Goal: Information Seeking & Learning: Learn about a topic

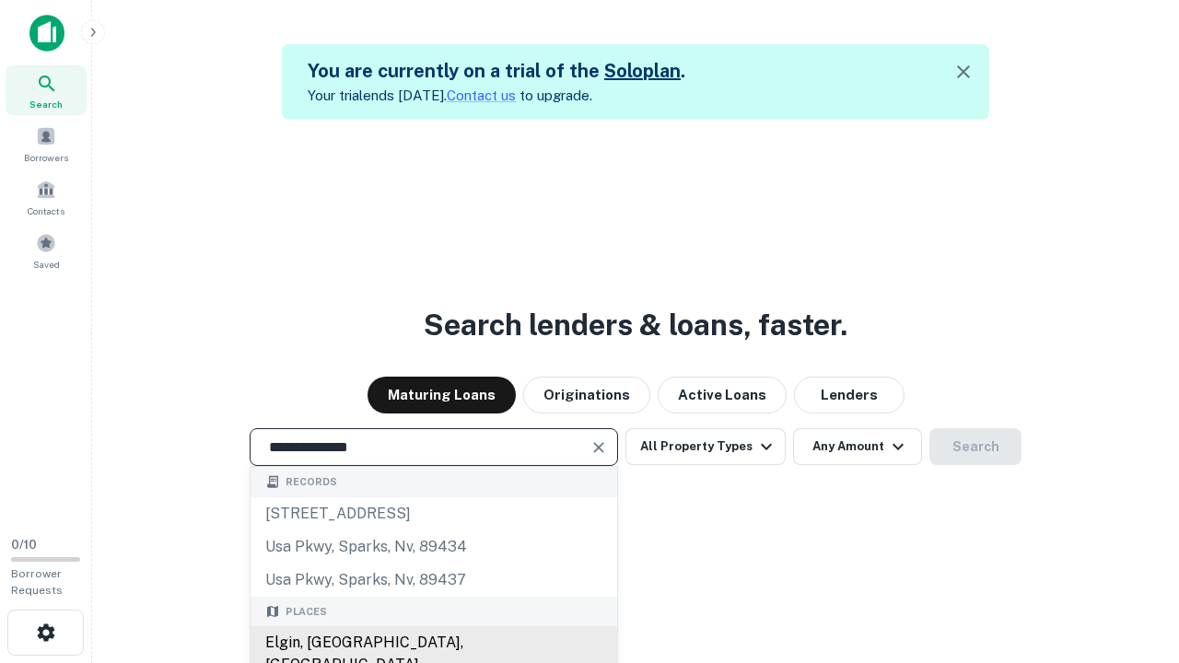
click at [433, 643] on div "Elgin, [GEOGRAPHIC_DATA], [GEOGRAPHIC_DATA]" at bounding box center [433, 653] width 366 height 55
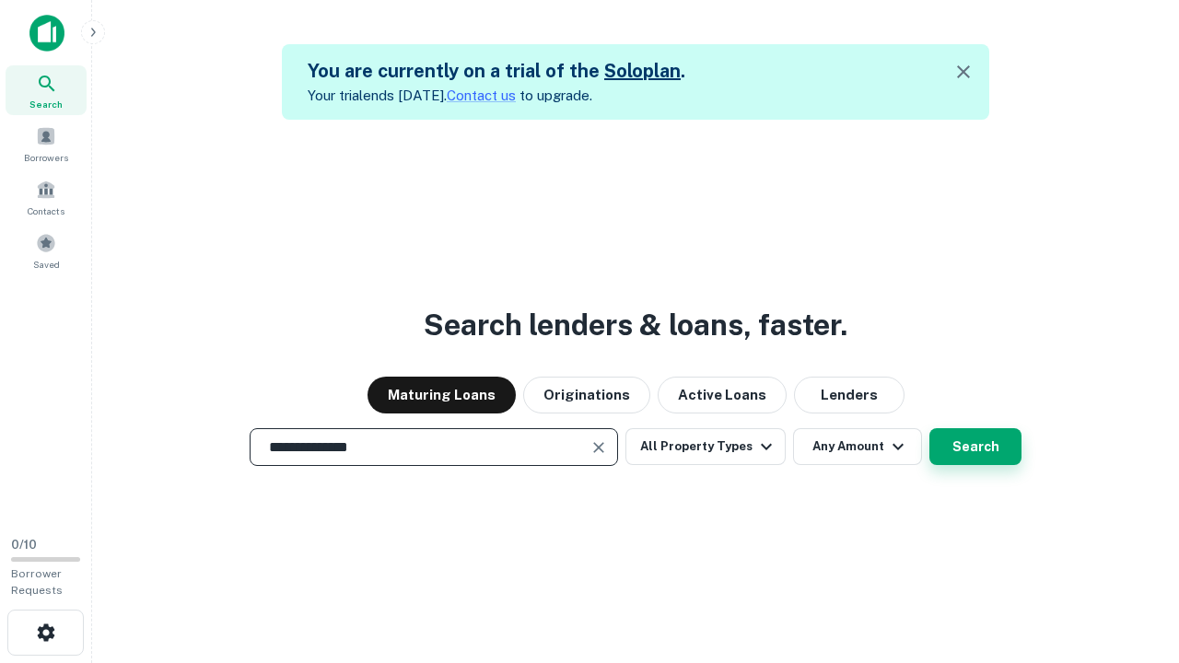
type input "**********"
click at [929, 428] on button "Search" at bounding box center [975, 446] width 92 height 37
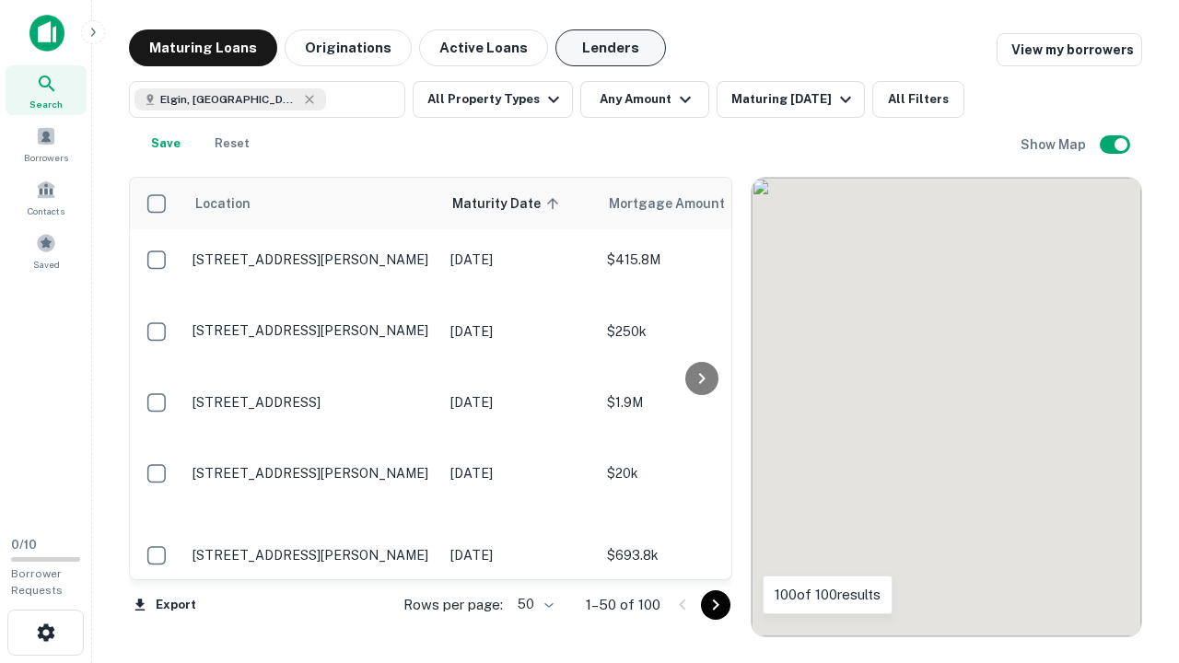
click at [611, 48] on button "Lenders" at bounding box center [610, 47] width 111 height 37
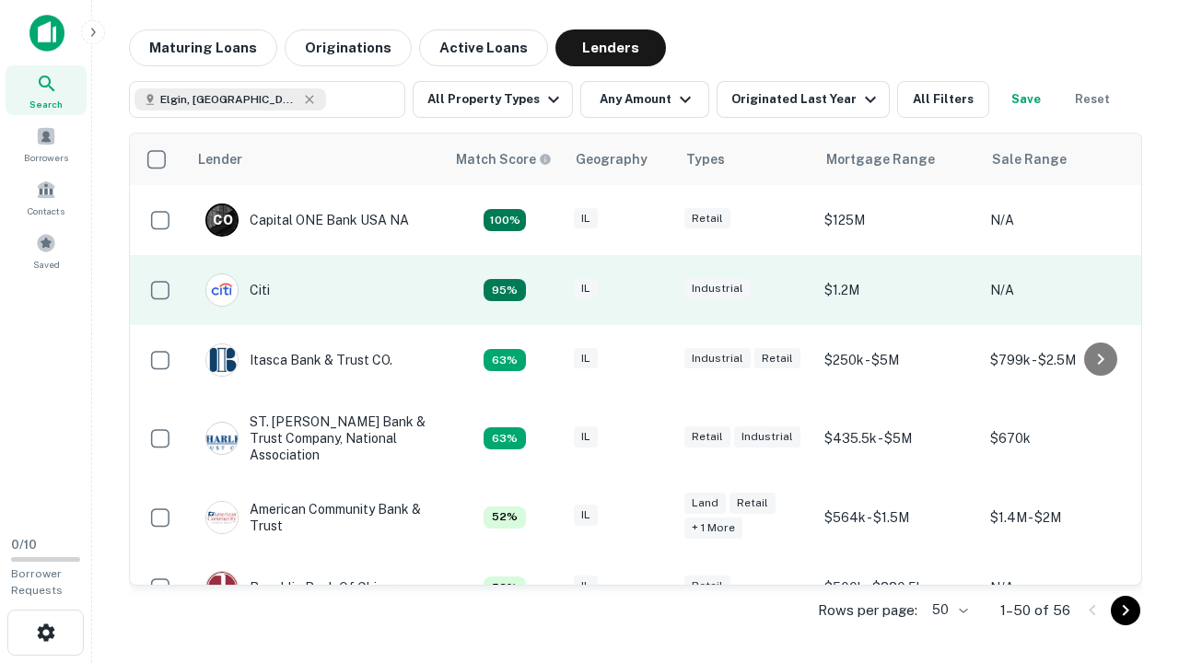
click at [654, 290] on div "IL" at bounding box center [620, 290] width 92 height 25
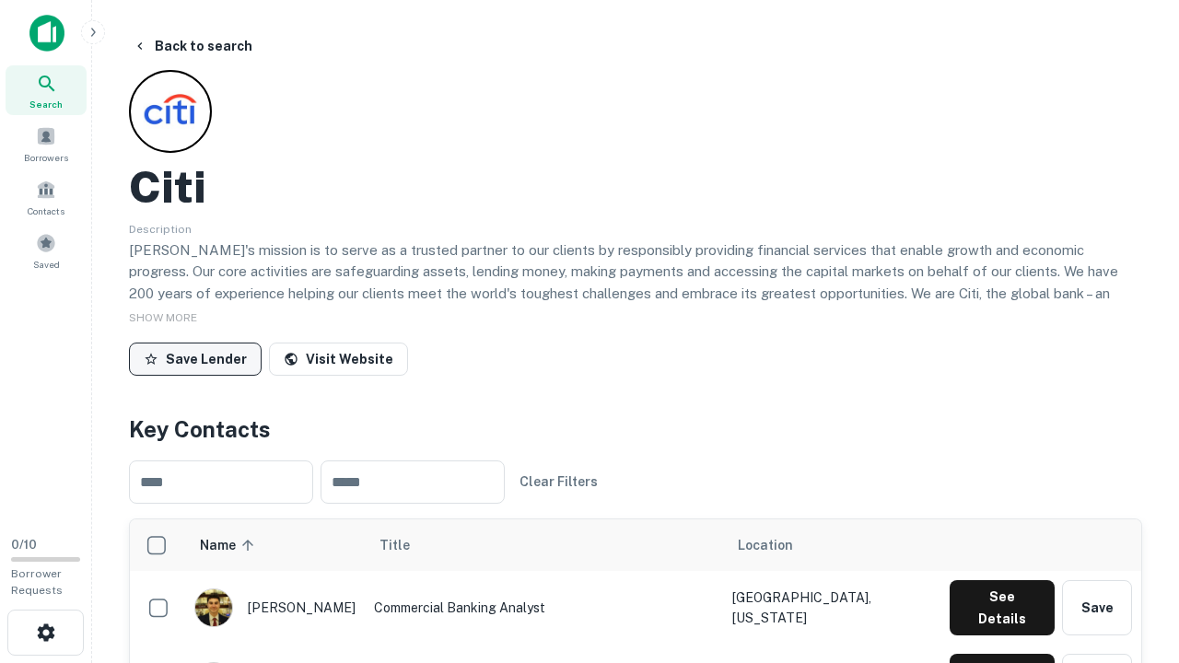
click at [195, 358] on button "Save Lender" at bounding box center [195, 359] width 133 height 33
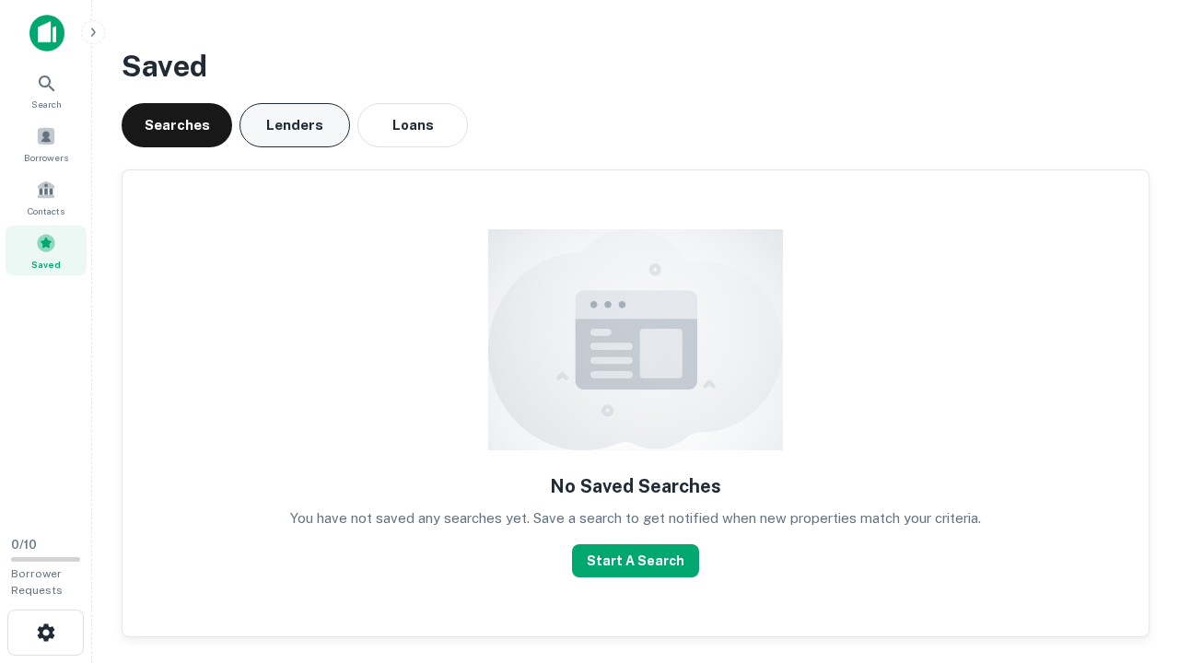
click at [295, 125] on button "Lenders" at bounding box center [294, 125] width 111 height 44
